Goal: Navigation & Orientation: Understand site structure

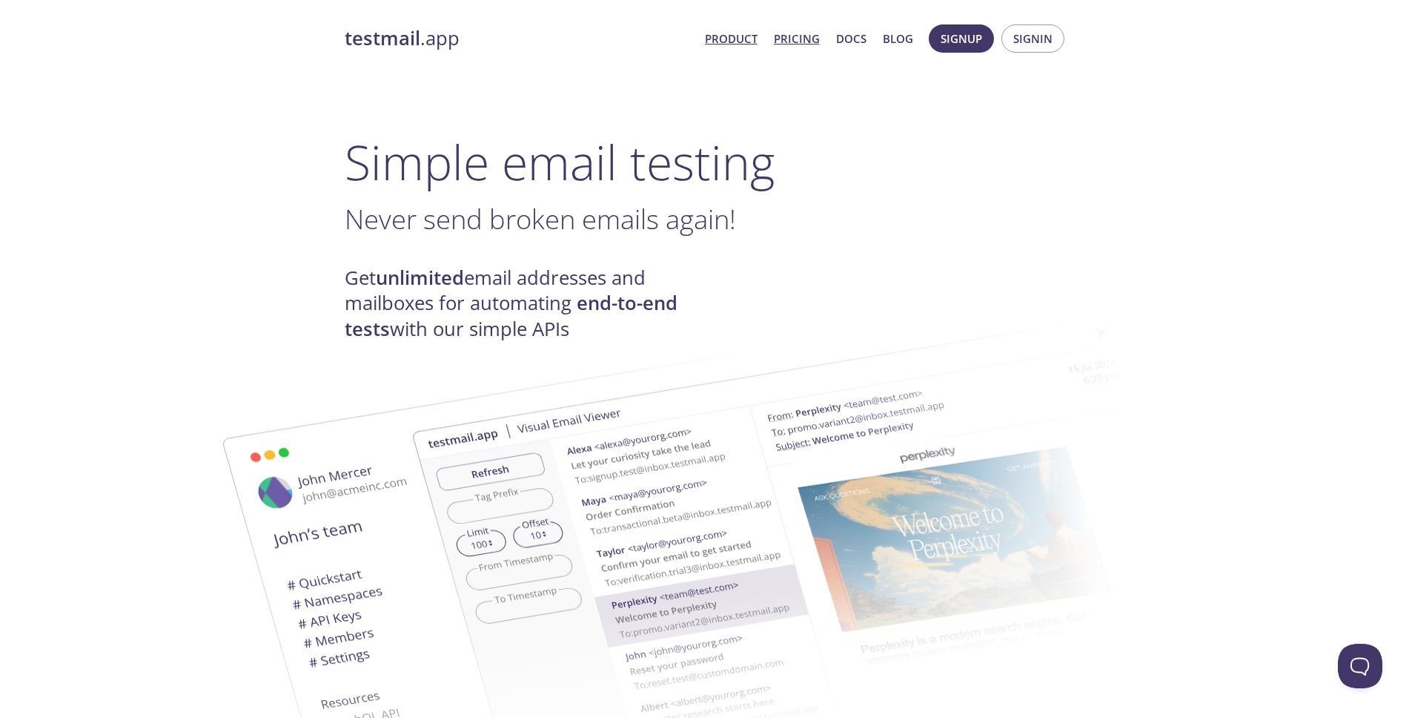
click at [791, 38] on link "Pricing" at bounding box center [797, 38] width 46 height 19
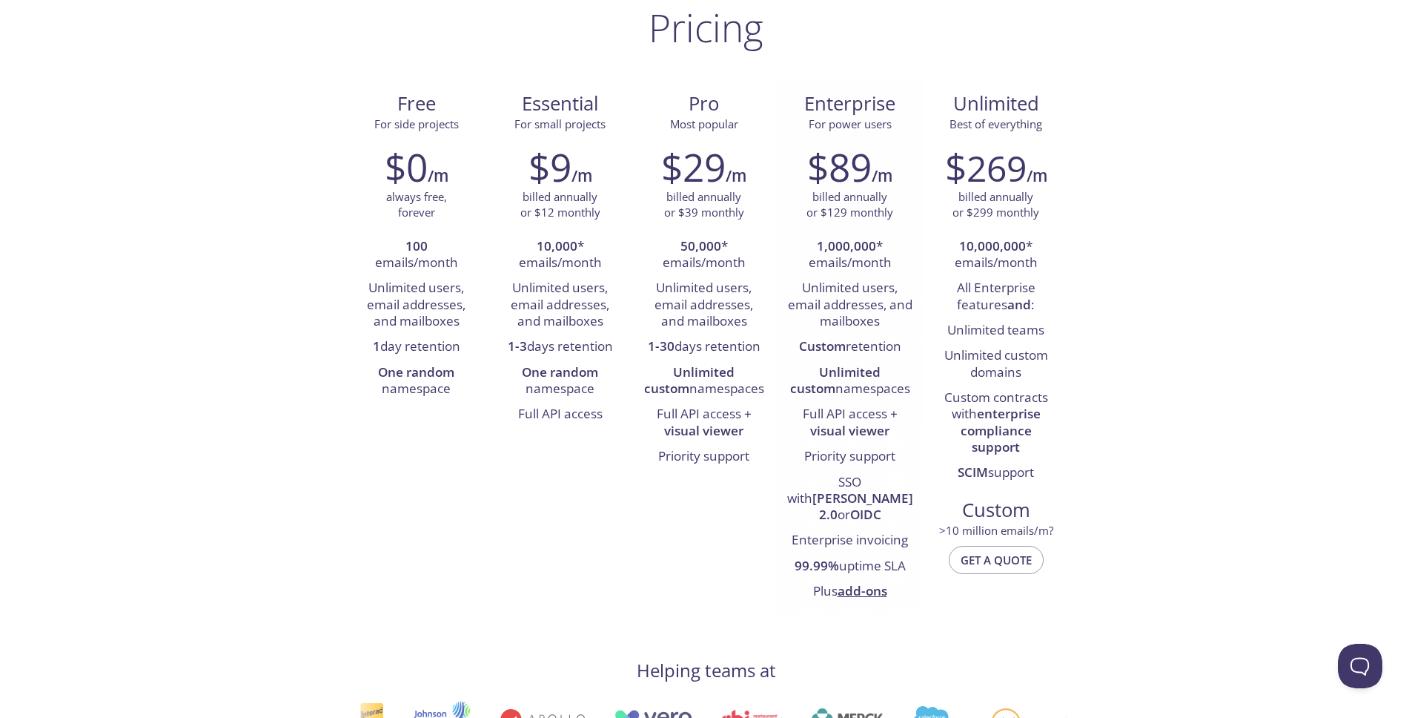
scroll to position [120, 0]
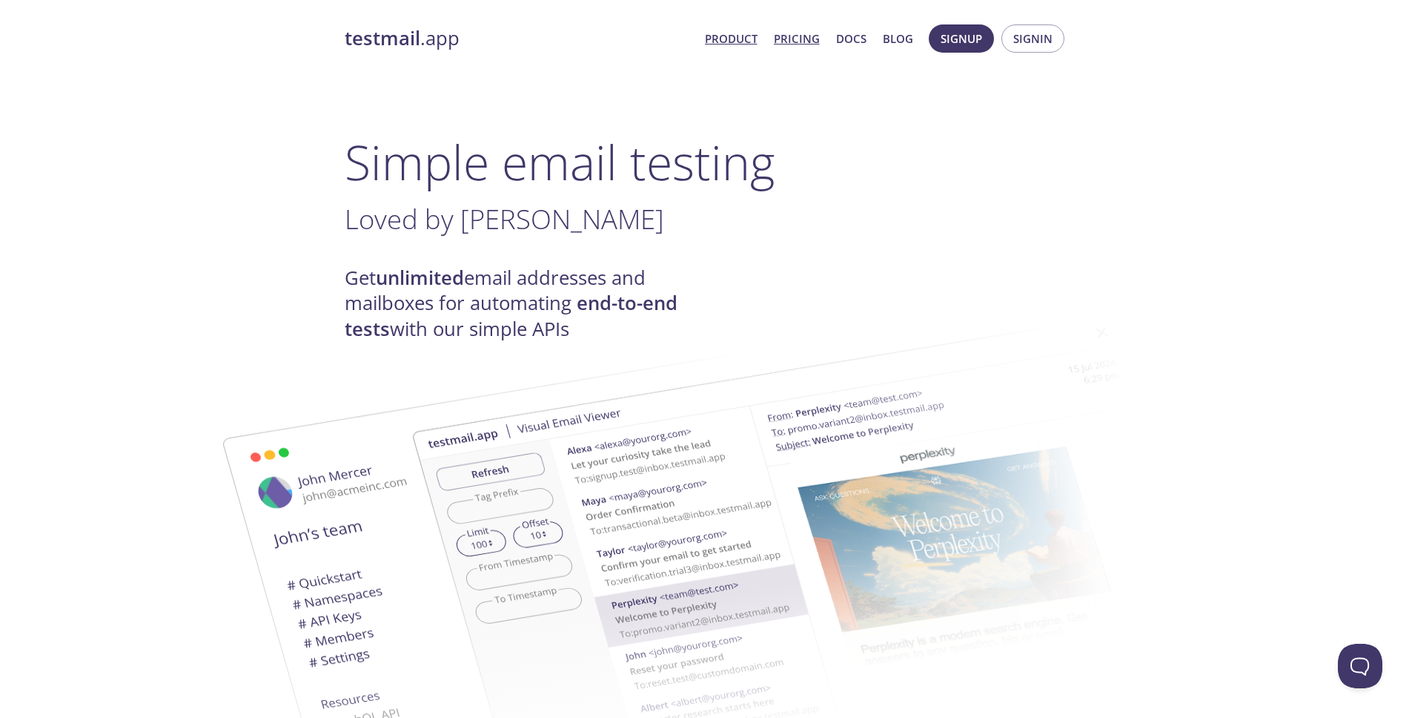
click at [800, 39] on link "Pricing" at bounding box center [797, 38] width 46 height 19
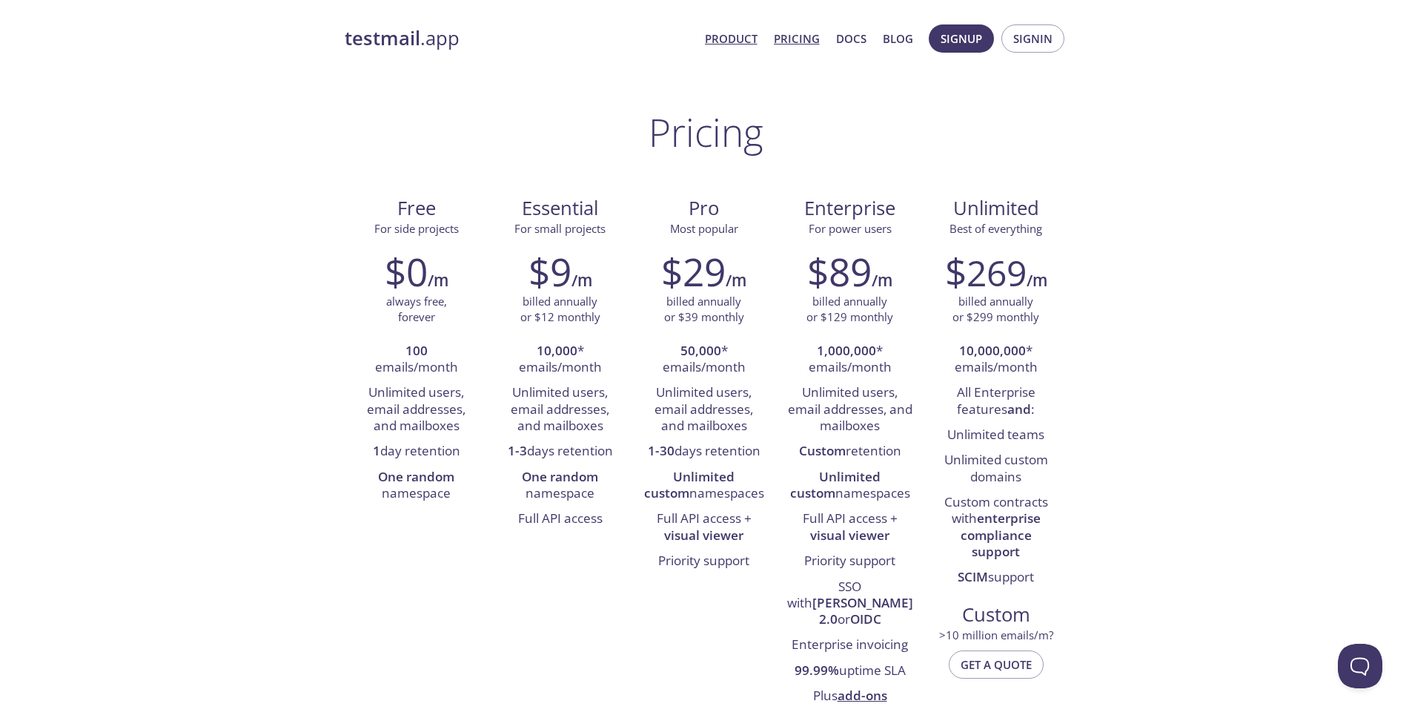
click at [725, 34] on link "Product" at bounding box center [731, 38] width 53 height 19
